Goal: Transaction & Acquisition: Purchase product/service

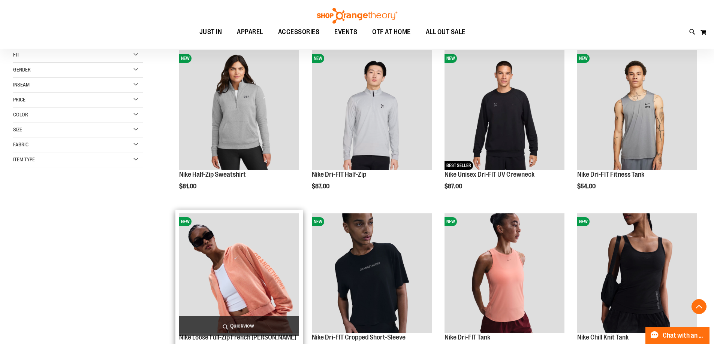
scroll to position [262, 0]
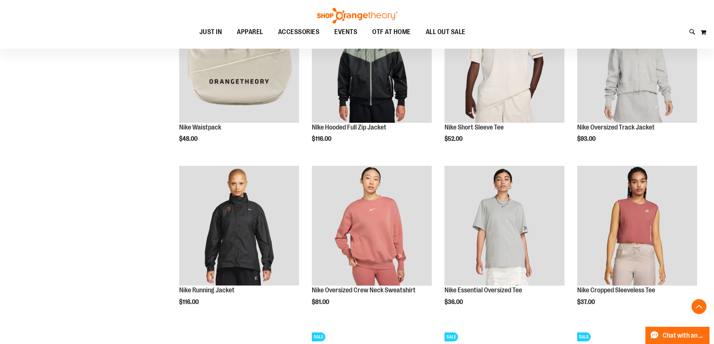
scroll to position [674, 0]
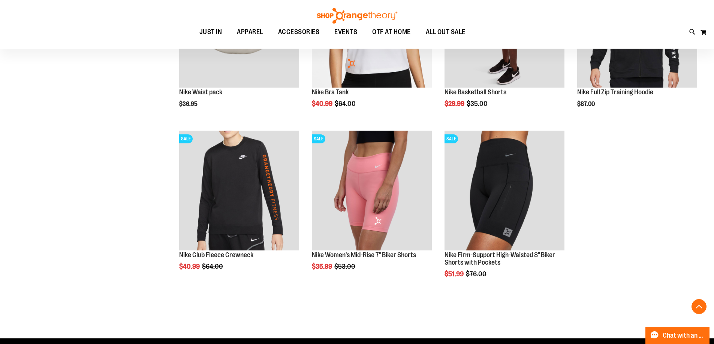
scroll to position [1011, 0]
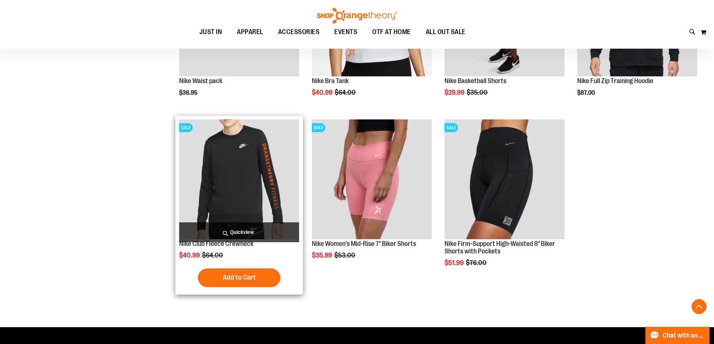
click at [231, 150] on img "product" at bounding box center [239, 179] width 120 height 120
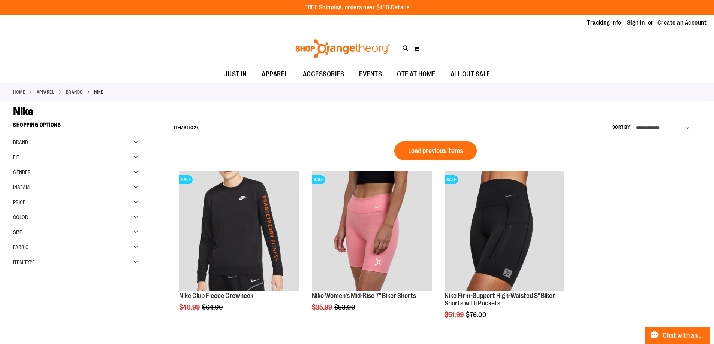
click at [82, 93] on link "BRANDS" at bounding box center [74, 92] width 17 height 7
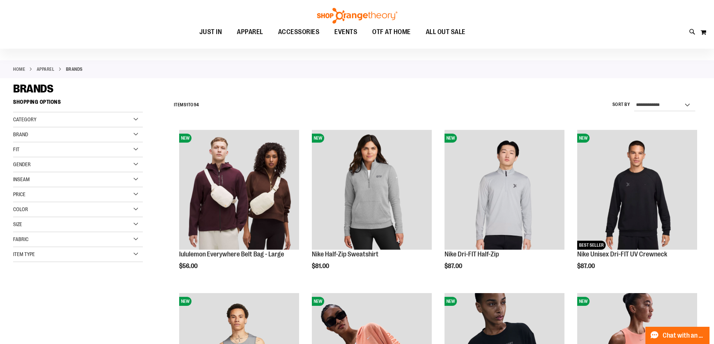
scroll to position [37, 0]
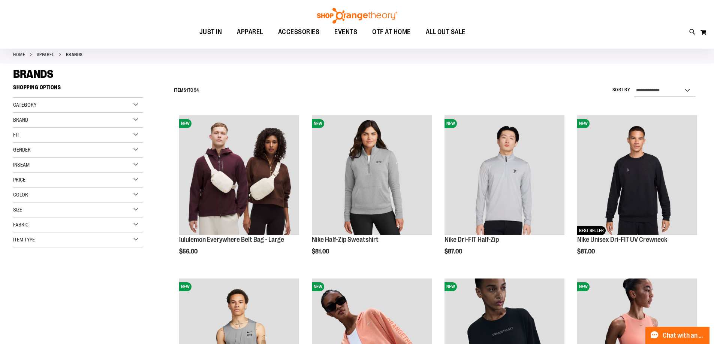
click at [118, 120] on div "Brand" at bounding box center [78, 120] width 130 height 15
click at [17, 150] on link "lululemon" at bounding box center [73, 151] width 124 height 8
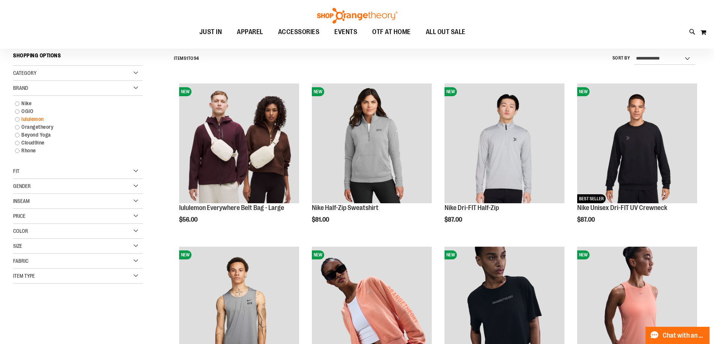
scroll to position [70, 0]
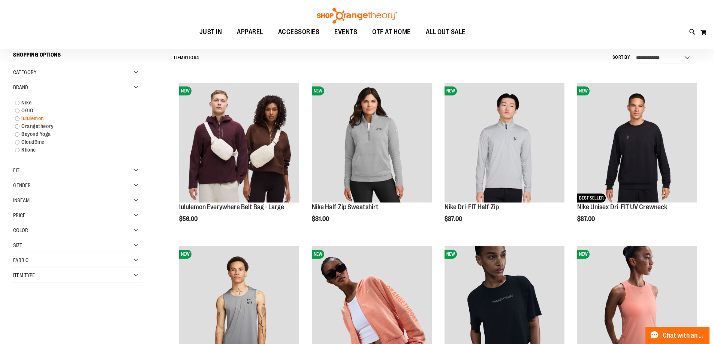
click at [19, 118] on link "lululemon" at bounding box center [73, 119] width 124 height 8
click at [33, 118] on link "lululemon" at bounding box center [73, 119] width 124 height 8
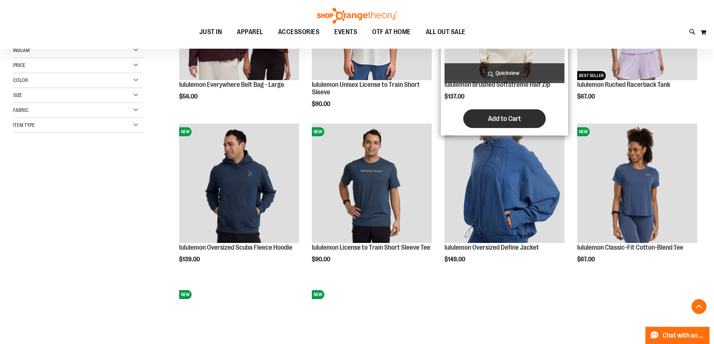
scroll to position [220, 0]
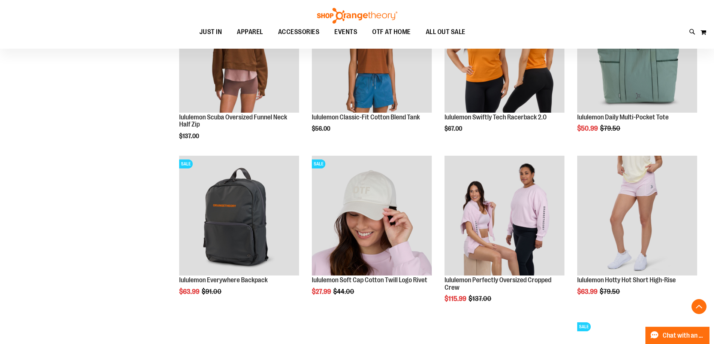
scroll to position [706, 0]
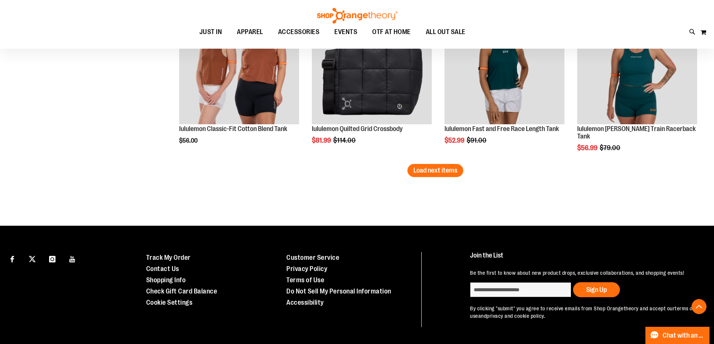
scroll to position [1456, 0]
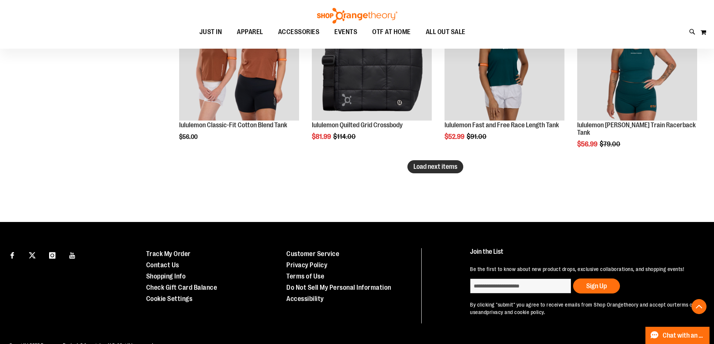
click at [424, 163] on span "Load next items" at bounding box center [435, 166] width 44 height 7
click at [441, 170] on span "Load next items" at bounding box center [435, 166] width 44 height 7
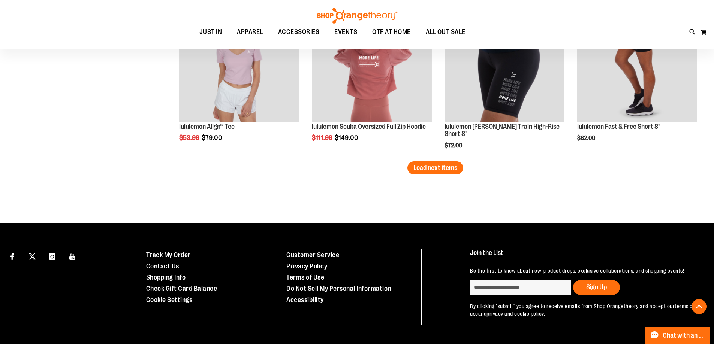
scroll to position [1970, 0]
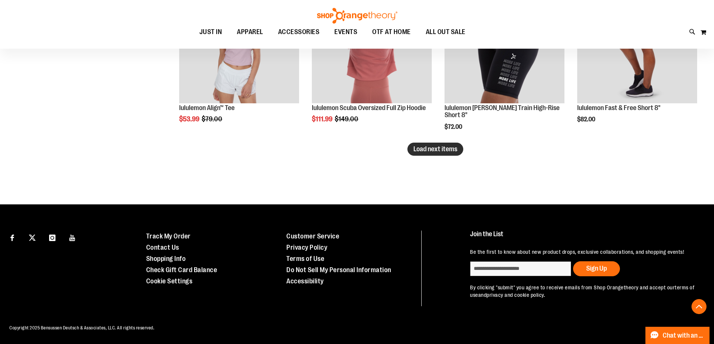
click at [418, 145] on span "Load next items" at bounding box center [435, 148] width 44 height 7
click at [445, 145] on span "Load next items" at bounding box center [435, 148] width 44 height 7
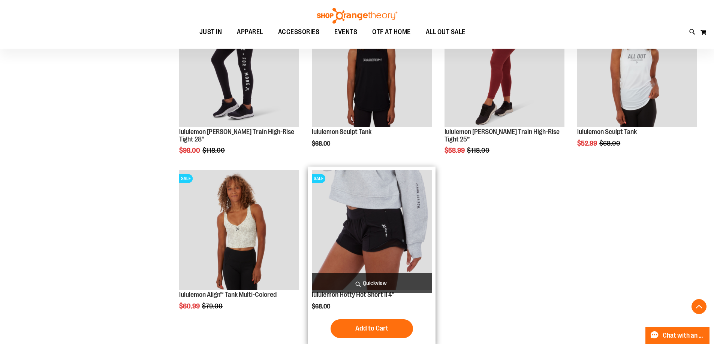
scroll to position [2157, 0]
